Goal: Communication & Community: Participate in discussion

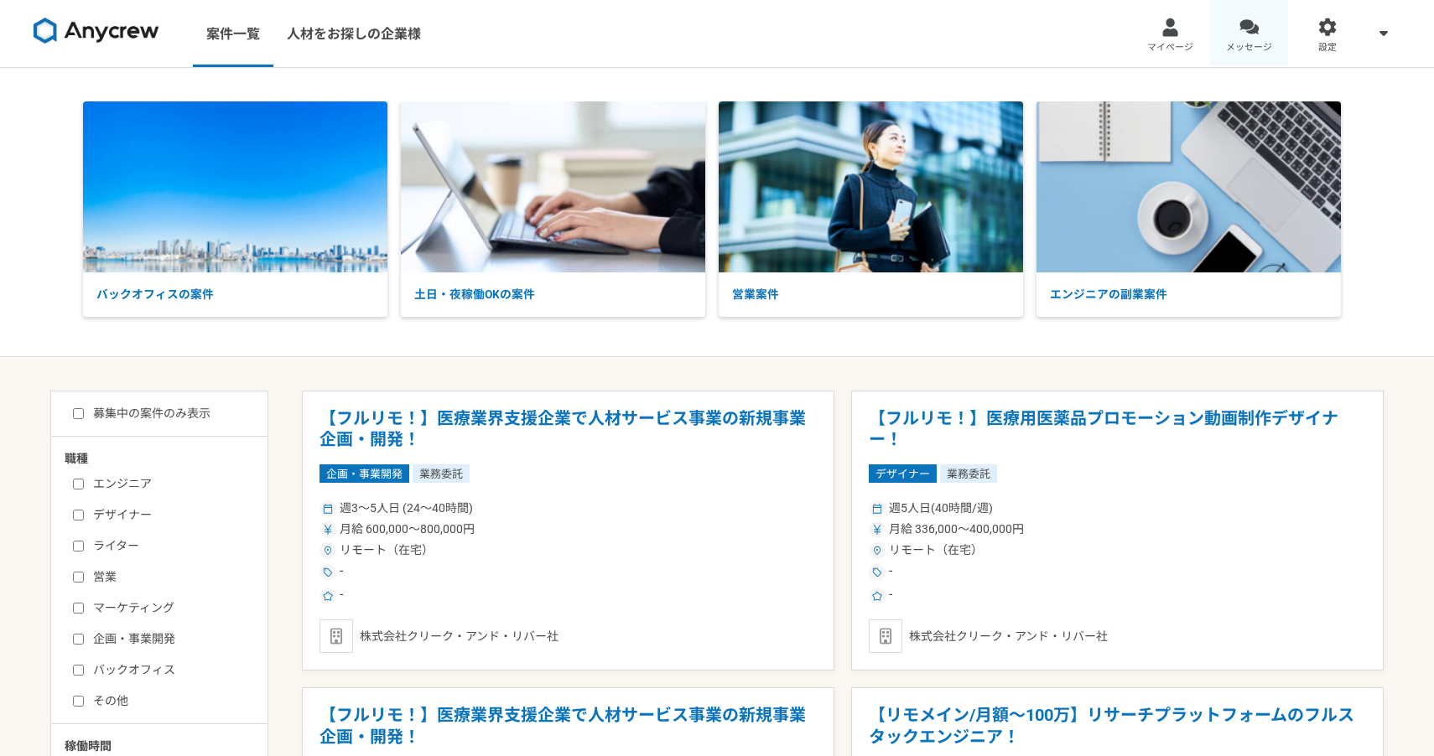
click at [1231, 42] on span "メッセージ" at bounding box center [1249, 47] width 46 height 13
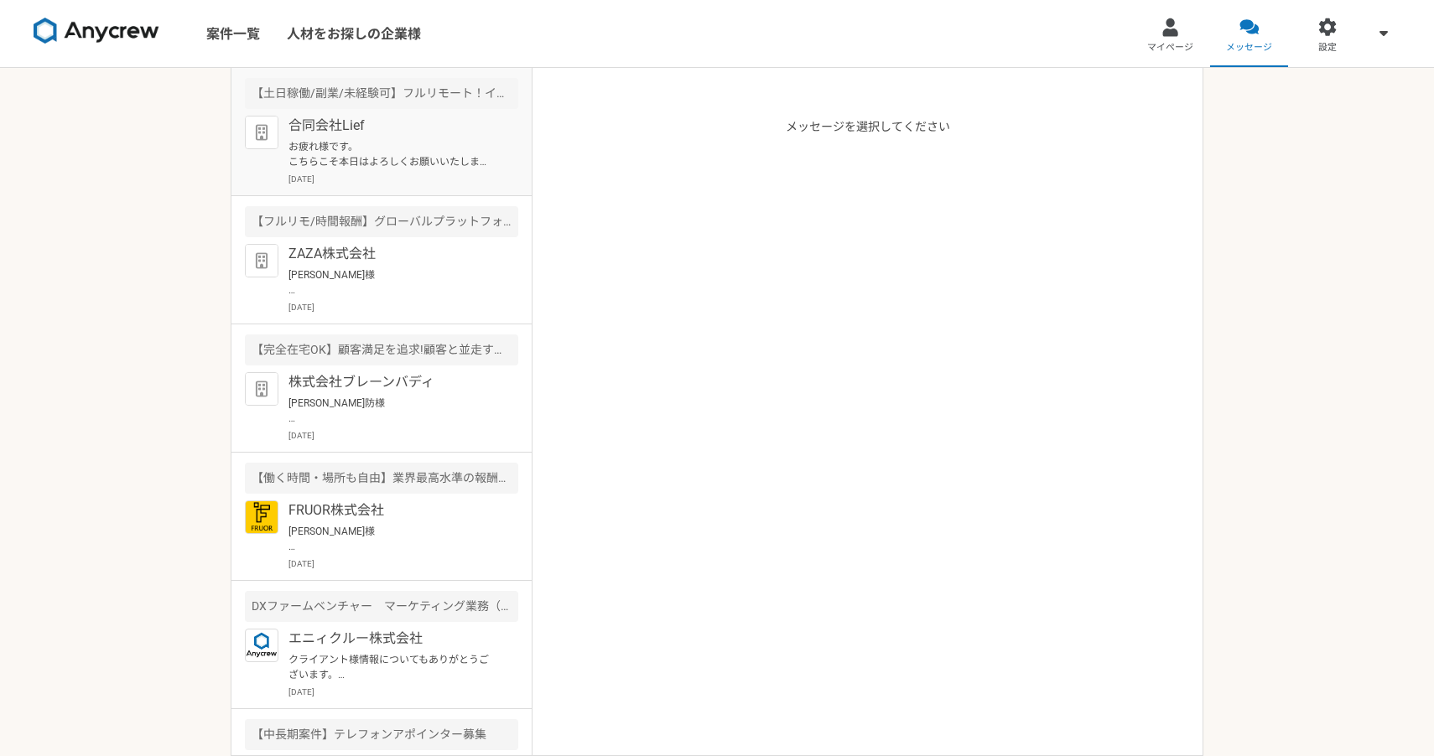
click at [402, 166] on p "お疲れ様です。 こちらこそ本日はよろしくお願いいたします。" at bounding box center [391, 154] width 207 height 30
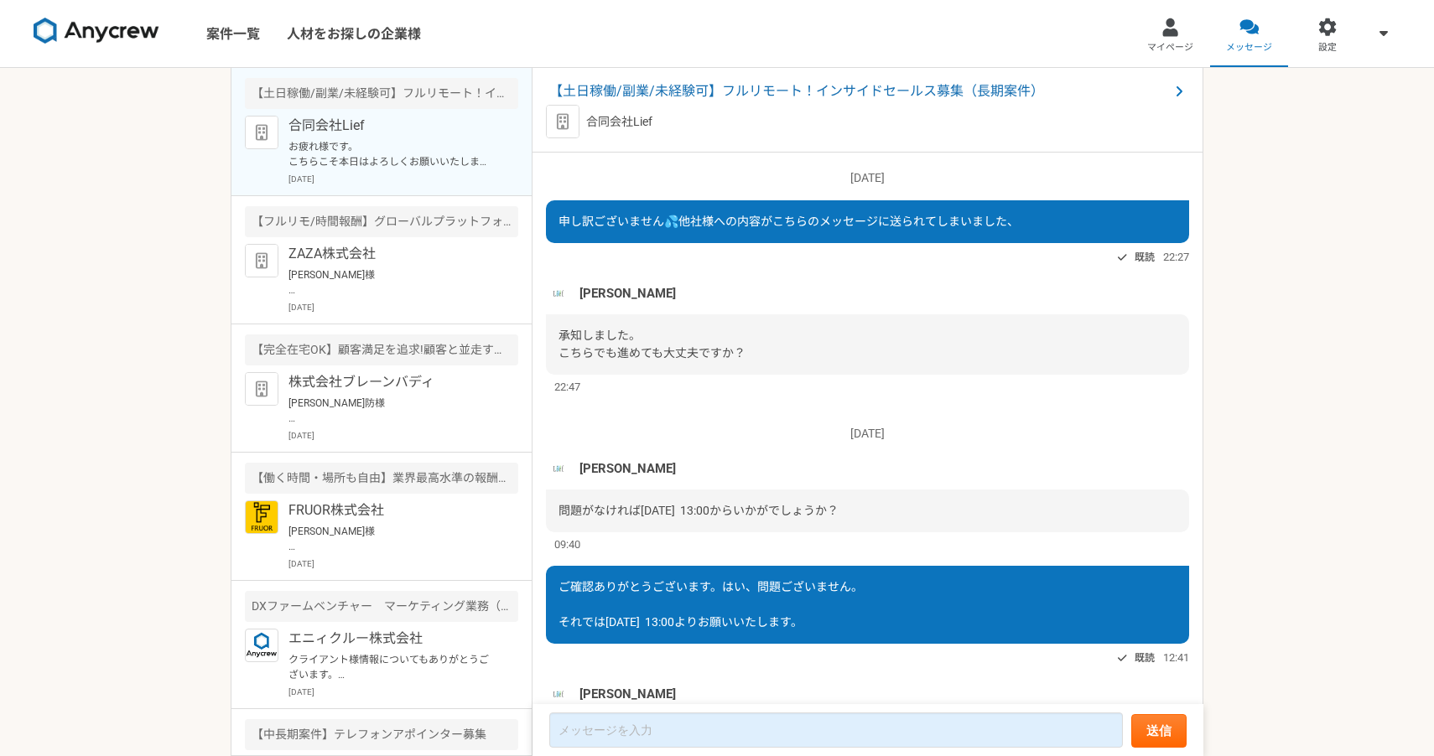
scroll to position [768, 0]
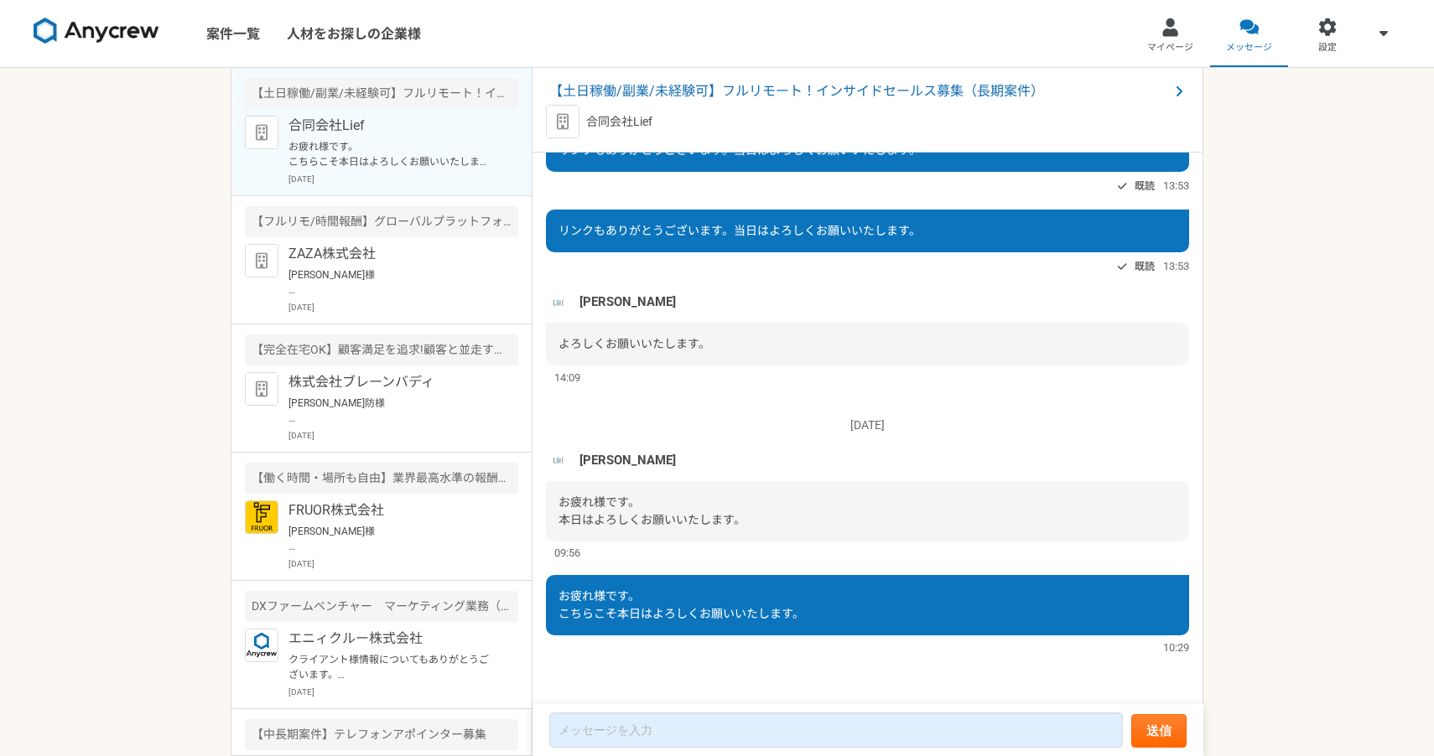
click at [679, 78] on div "【土日稼働/副業/未経験可】フルリモート！インサイドセールス募集（長期案件） 合同会社Lief" at bounding box center [867, 110] width 671 height 85
click at [682, 82] on span "【土日稼働/副業/未経験可】フルリモート！インサイドセールス募集（長期案件）" at bounding box center [859, 91] width 620 height 20
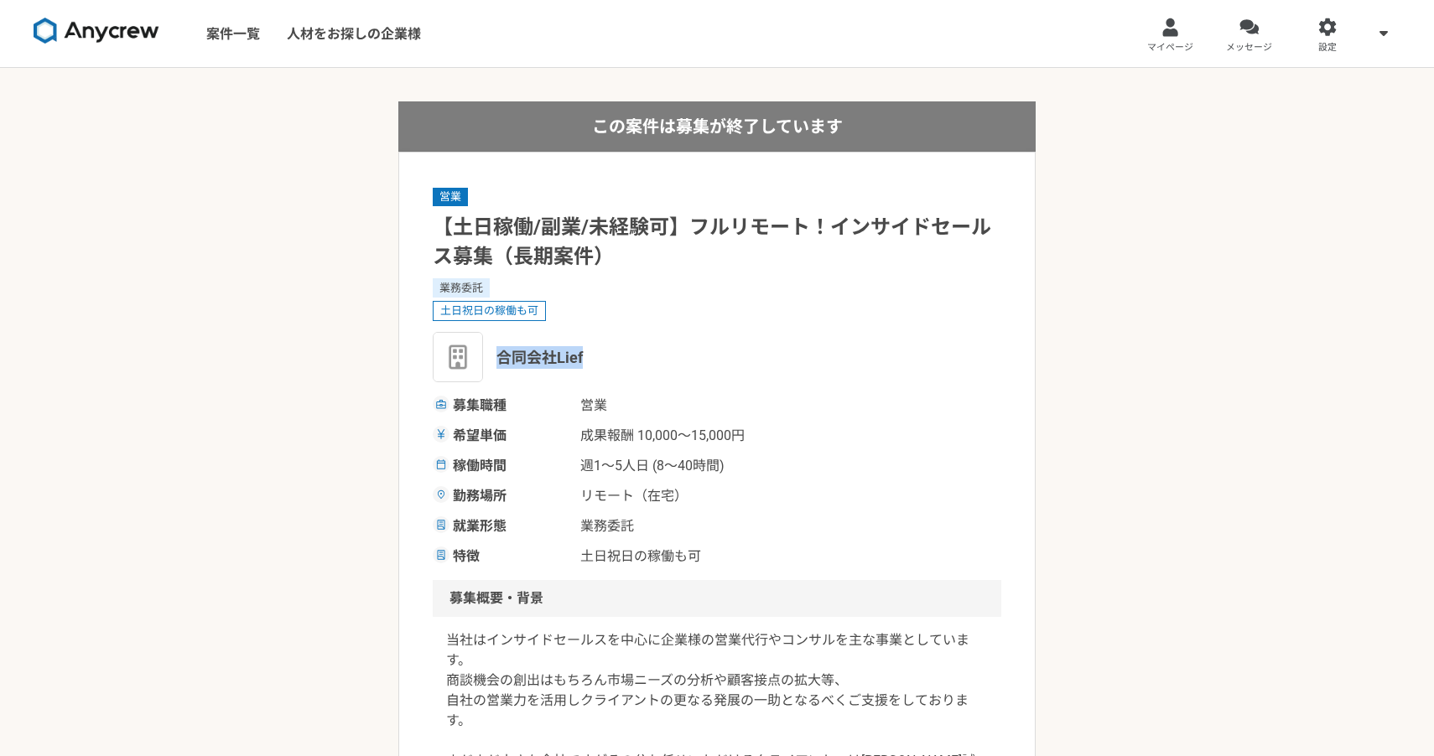
drag, startPoint x: 592, startPoint y: 357, endPoint x: 501, endPoint y: 358, distance: 91.4
click at [501, 358] on div "合同会社Lief" at bounding box center [717, 357] width 568 height 50
copy span "合同会社Lief"
